Goal: Task Accomplishment & Management: Manage account settings

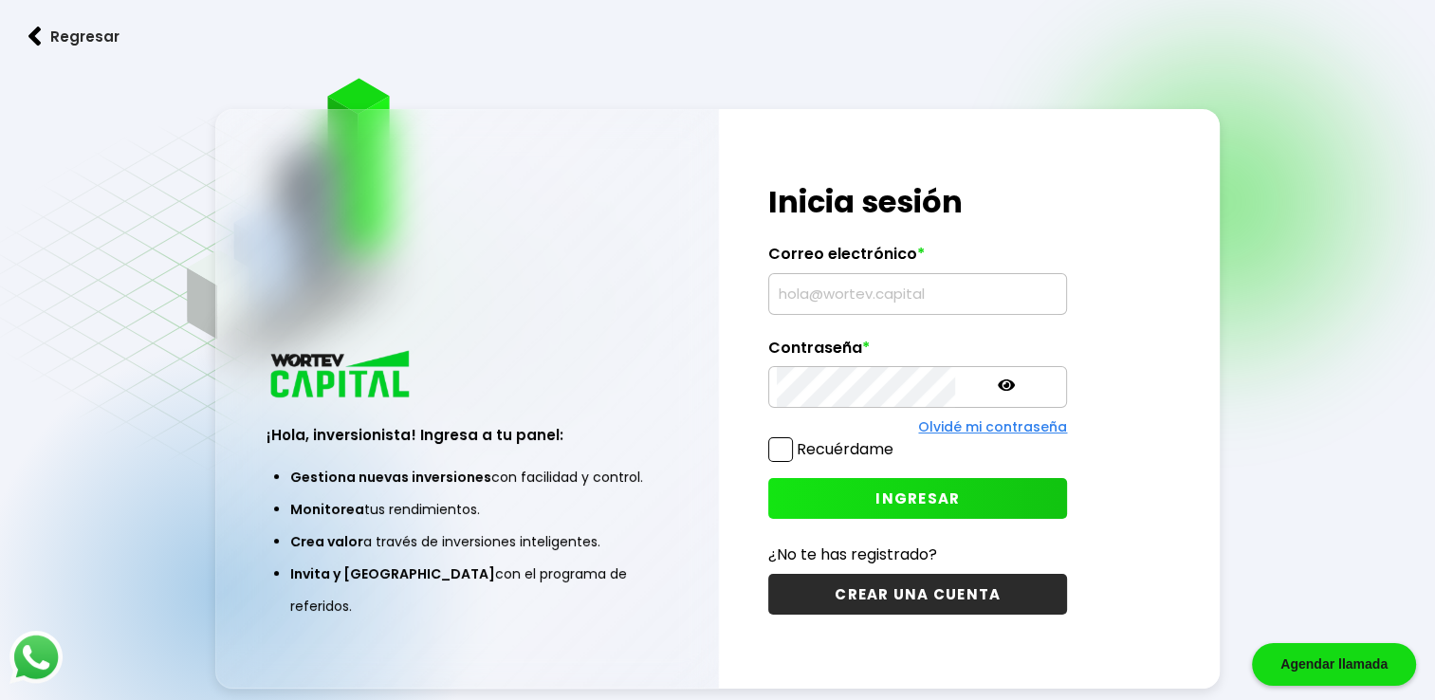
click at [865, 305] on input "text" at bounding box center [918, 294] width 282 height 40
type input "[EMAIL_ADDRESS][DOMAIN_NAME]"
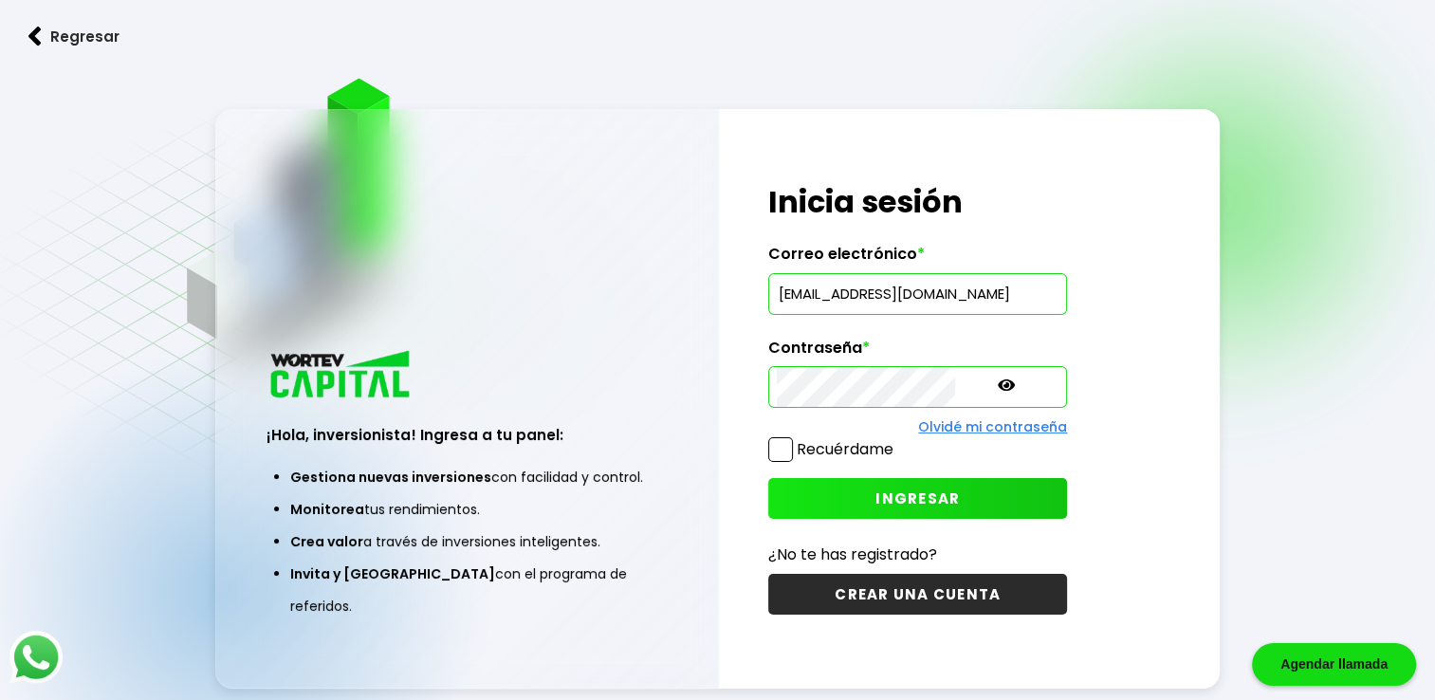
click at [777, 456] on span at bounding box center [780, 449] width 25 height 25
click at [897, 440] on input "Recuérdame" at bounding box center [897, 440] width 0 height 0
click at [875, 491] on span "INGRESAR" at bounding box center [917, 498] width 84 height 20
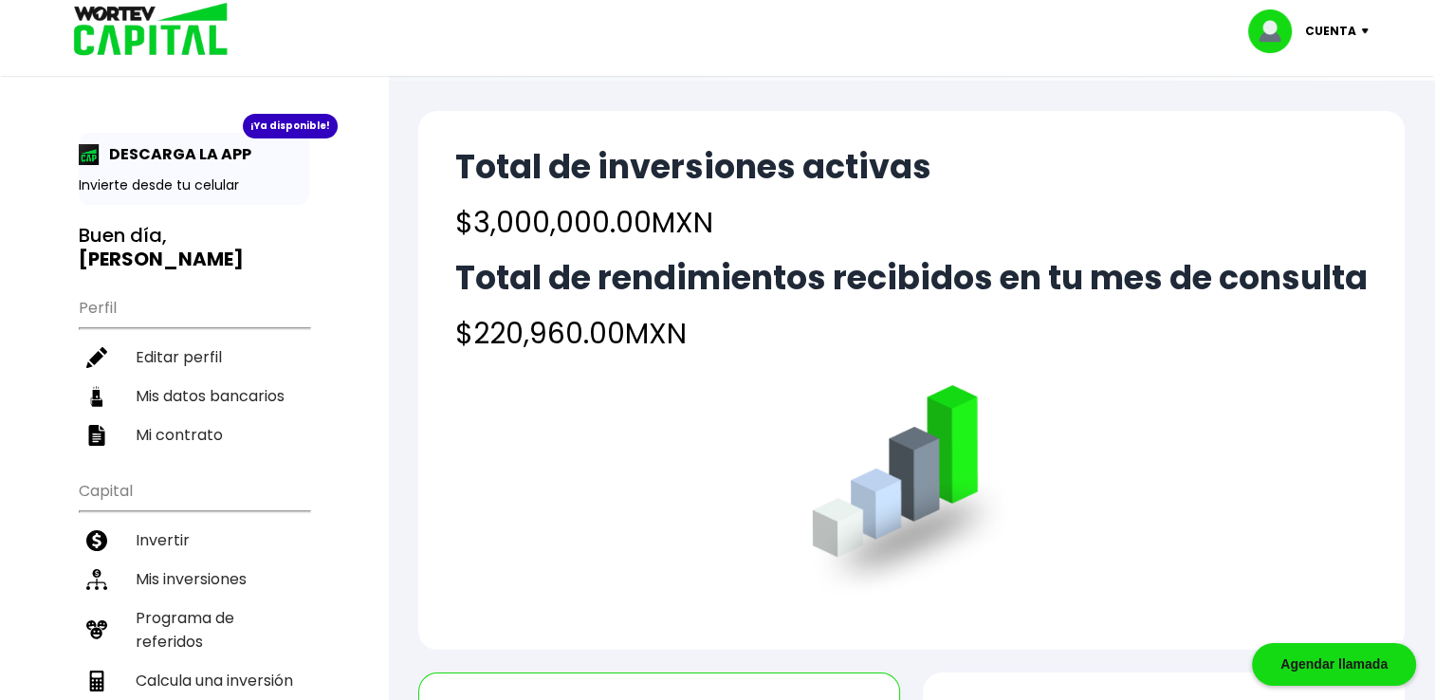
click at [752, 393] on div "Total de inversiones activas $3,000,000.00 MXN Total de rendimientos recibidos …" at bounding box center [911, 380] width 986 height 539
click at [1362, 32] on img at bounding box center [1369, 31] width 26 height 6
click at [1361, 28] on img at bounding box center [1369, 31] width 26 height 6
click at [1301, 129] on li "Cerrar sesión" at bounding box center [1311, 126] width 152 height 39
